Goal: Task Accomplishment & Management: Complete application form

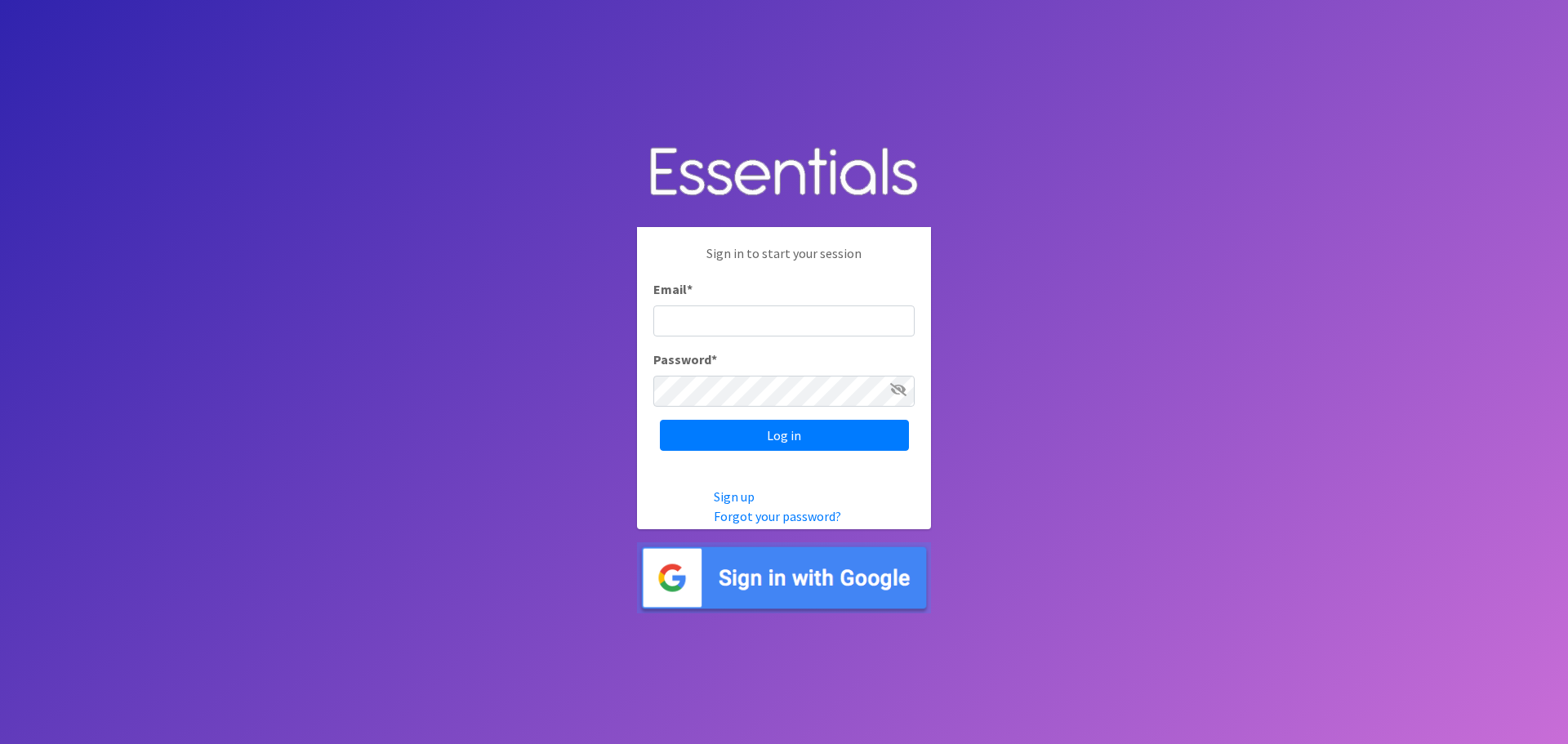
click at [698, 318] on input "Email *" at bounding box center [784, 321] width 261 height 31
type input "[EMAIL_ADDRESS][DOMAIN_NAME]"
click at [660, 420] on input "Log in" at bounding box center [784, 435] width 249 height 31
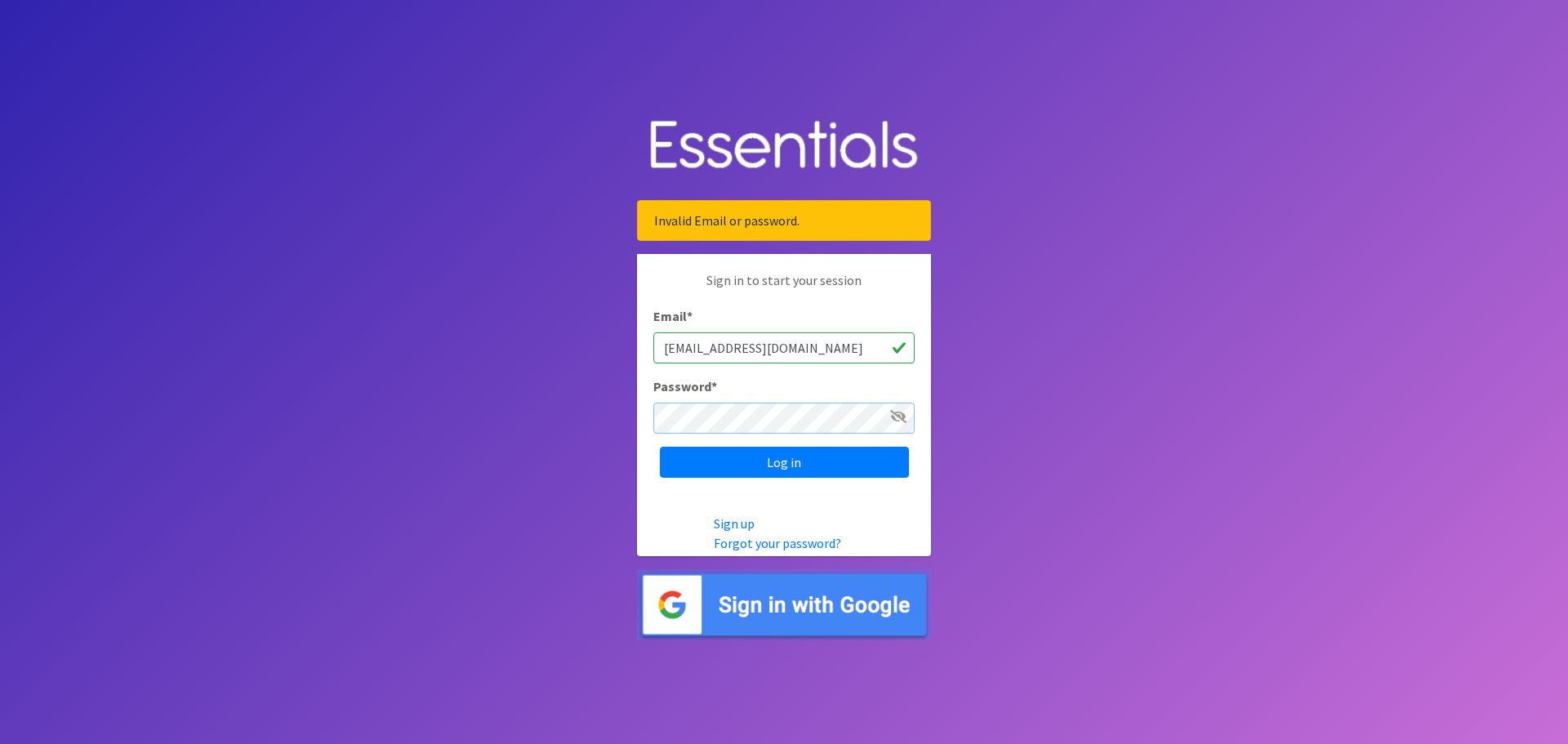
click at [660, 447] on input "Log in" at bounding box center [784, 461] width 249 height 31
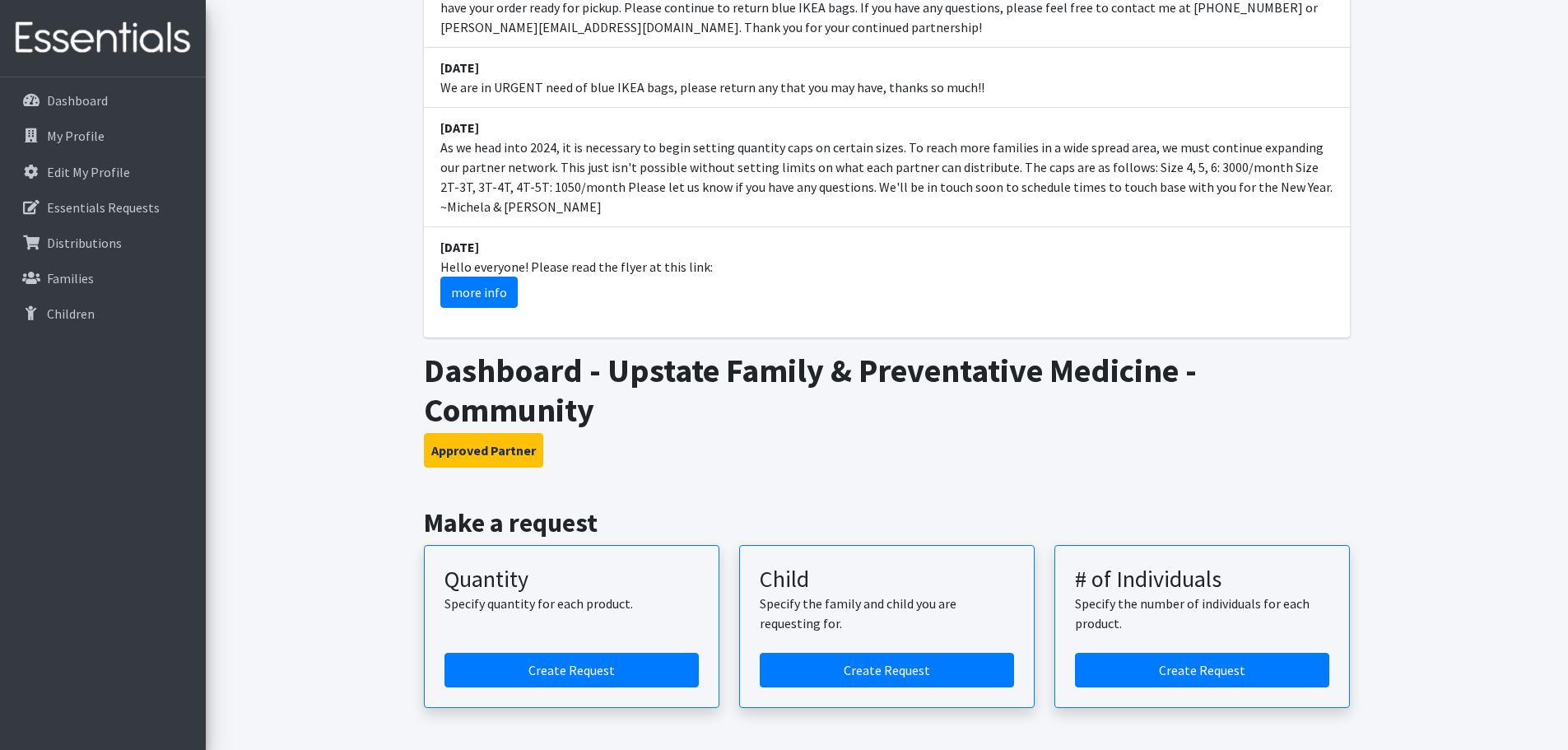
scroll to position [494, 0]
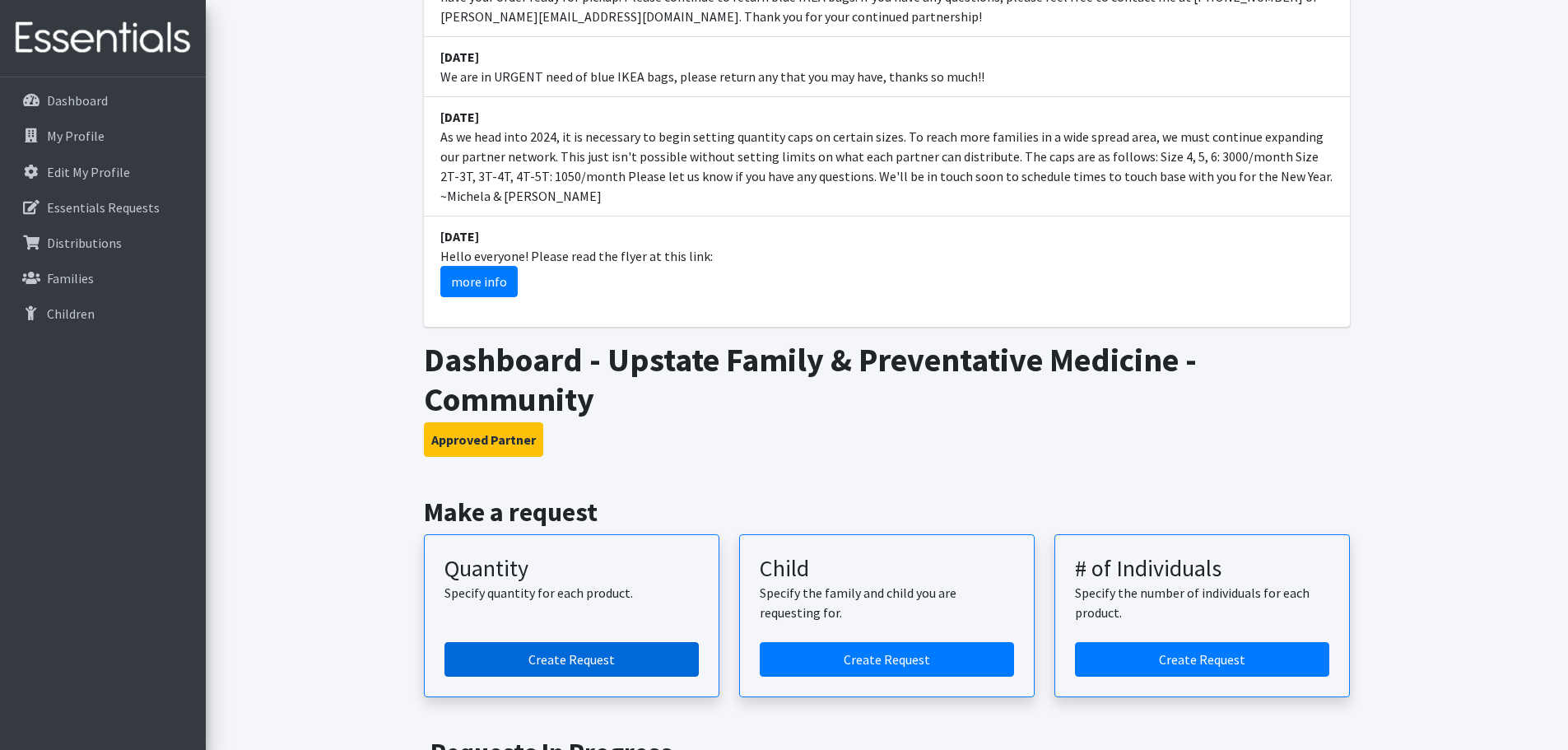
click at [586, 642] on link "Create Request" at bounding box center [572, 658] width 254 height 35
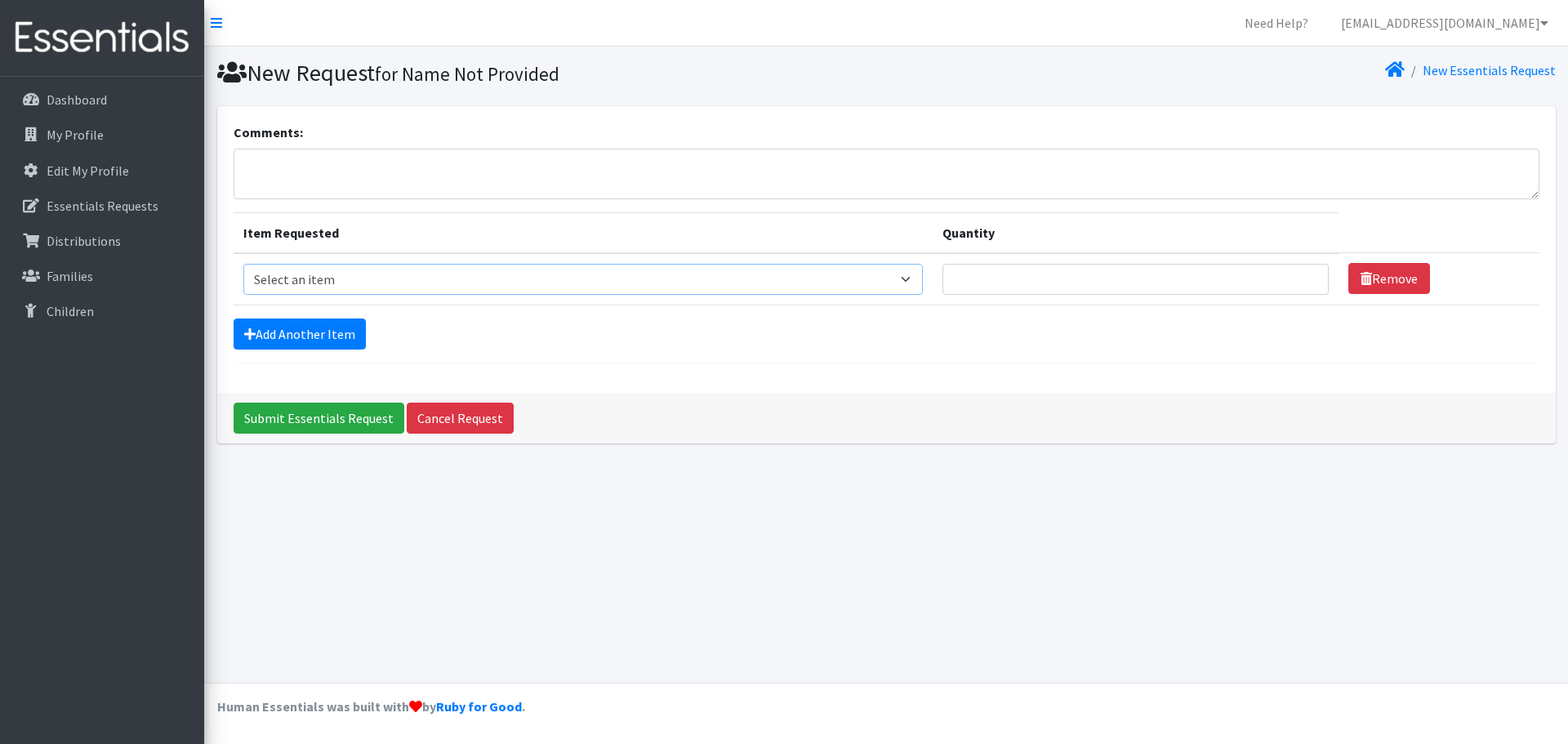
click at [913, 282] on select "Select an item 2T3T(30/child) 3T4T(30/child) 4T5T(30/child) Cloth Diaper Kit (s…" at bounding box center [584, 279] width 680 height 31
